Goal: Find specific page/section: Find specific page/section

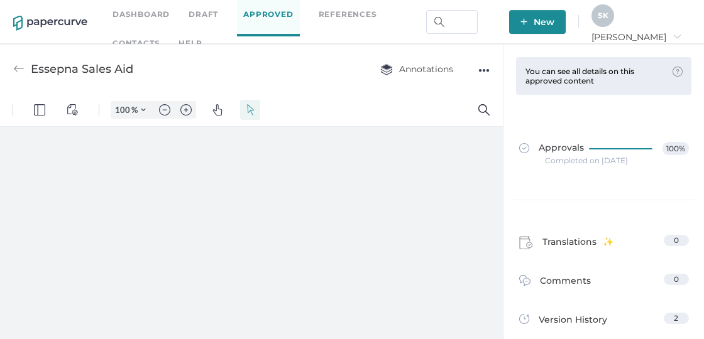
click at [139, 9] on link "Dashboard" at bounding box center [140, 15] width 57 height 14
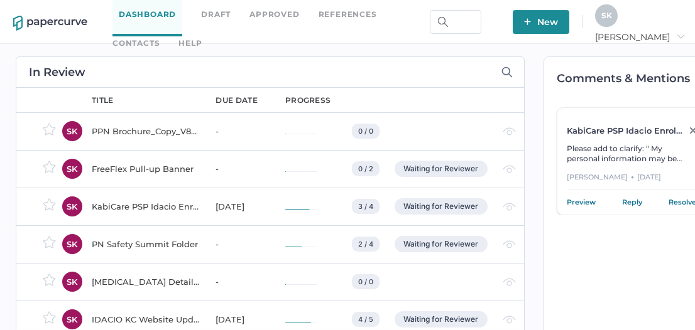
click at [146, 240] on div "PN Safety Summit Folder" at bounding box center [146, 244] width 109 height 15
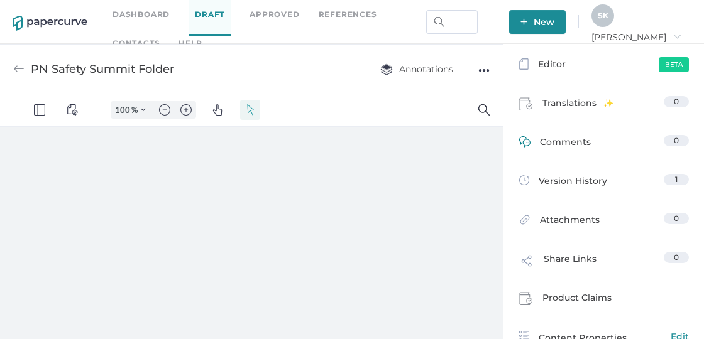
scroll to position [259, 0]
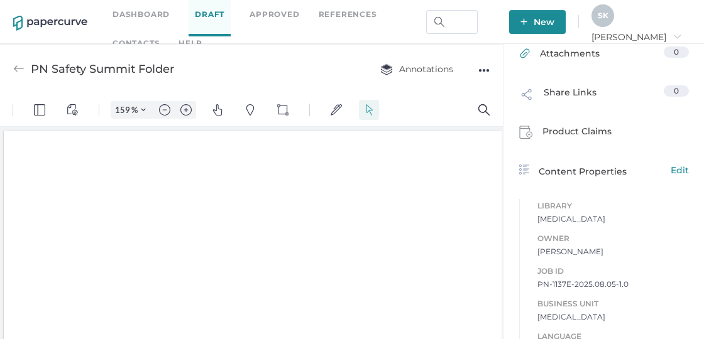
type input "159"
